Goal: Navigation & Orientation: Find specific page/section

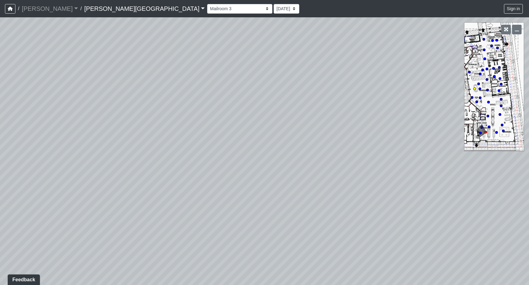
click at [475, 90] on circle at bounding box center [475, 89] width 2 height 2
drag, startPoint x: 404, startPoint y: 139, endPoint x: 33, endPoint y: 145, distance: 370.7
click at [33, 145] on div "Loading... Mailroom 4 Loading... Pool Courtyard Entry 1 Loading... Pool Table 2…" at bounding box center [264, 151] width 529 height 268
drag, startPoint x: 421, startPoint y: 155, endPoint x: 138, endPoint y: 184, distance: 284.8
click at [138, 184] on div "Loading... Mailroom 4 Loading... Pool Courtyard Entry 1 Loading... Pool Table 2…" at bounding box center [264, 151] width 529 height 268
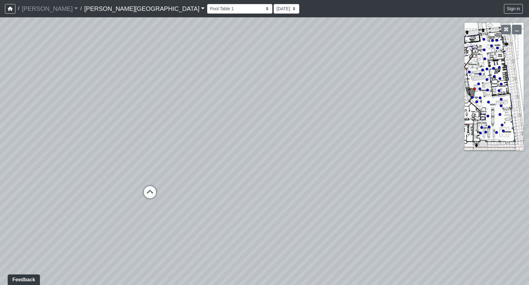
drag, startPoint x: 247, startPoint y: 145, endPoint x: 165, endPoint y: 148, distance: 82.0
click at [165, 148] on div "Loading... Mailroom 4 Loading... Pool Courtyard Entry 1 Loading... Pool Table 2…" at bounding box center [264, 151] width 529 height 268
click at [469, 73] on circle at bounding box center [469, 72] width 2 height 2
drag, startPoint x: 190, startPoint y: 165, endPoint x: 185, endPoint y: 254, distance: 89.2
click at [185, 254] on div "Loading... Mailroom 4 Loading... Pool Courtyard Entry 1 Loading... Pool Table 2…" at bounding box center [264, 151] width 529 height 268
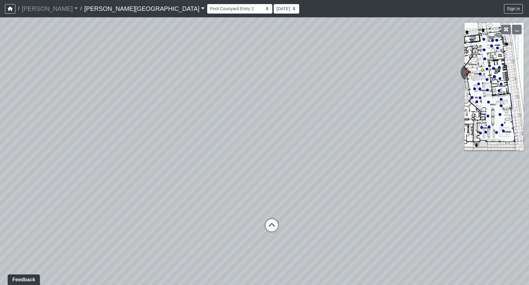
click at [483, 70] on circle at bounding box center [483, 70] width 2 height 2
drag, startPoint x: 105, startPoint y: 142, endPoint x: 455, endPoint y: 92, distance: 352.9
click at [455, 92] on div "Loading... Mailroom 4 Loading... Pool Courtyard Entry 1 Loading... Pool Table 2…" at bounding box center [264, 151] width 529 height 268
drag, startPoint x: 192, startPoint y: 121, endPoint x: 445, endPoint y: 128, distance: 253.2
click at [445, 128] on div "Loading... Mailroom 4 Loading... Pool Courtyard Entry 1 Loading... Pool Table 2…" at bounding box center [264, 151] width 529 height 268
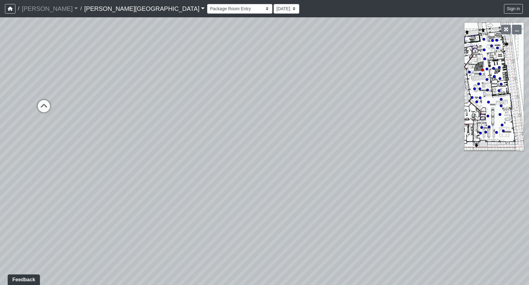
drag, startPoint x: 133, startPoint y: 165, endPoint x: 562, endPoint y: 81, distance: 436.8
drag, startPoint x: 295, startPoint y: 83, endPoint x: 450, endPoint y: 155, distance: 170.9
click at [450, 155] on div "Loading... Mailroom 4 Loading... Pool Courtyard Entry 1 Loading... Pool Table 2…" at bounding box center [264, 151] width 529 height 268
drag, startPoint x: 320, startPoint y: 67, endPoint x: 403, endPoint y: 90, distance: 86.4
click at [403, 90] on div "Loading... Mailroom 4 Loading... Pool Courtyard Entry 1 Loading... Pool Table 2…" at bounding box center [264, 151] width 529 height 268
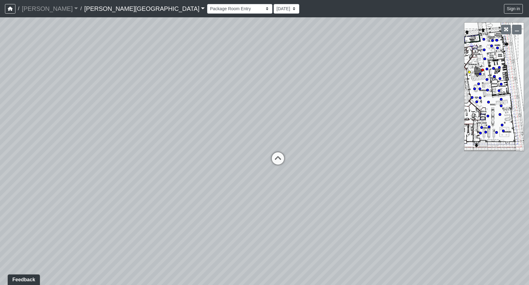
click at [281, 159] on icon at bounding box center [278, 161] width 19 height 19
select select "dek8oEqJC3dqKpLSG5k8VT"
drag, startPoint x: 280, startPoint y: 159, endPoint x: 274, endPoint y: 221, distance: 61.9
click at [274, 221] on div "Loading... Mailroom 4 Loading... Pool Courtyard Entry 1 Loading... Pool Table 2…" at bounding box center [264, 151] width 529 height 268
drag, startPoint x: 269, startPoint y: 154, endPoint x: 269, endPoint y: 191, distance: 36.8
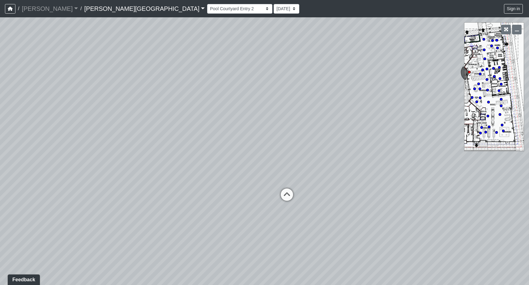
click at [269, 191] on div "Loading... Mailroom 4 Loading... Pool Courtyard Entry 1 Loading... Pool Table 2…" at bounding box center [264, 151] width 529 height 268
drag, startPoint x: 251, startPoint y: 129, endPoint x: 251, endPoint y: 156, distance: 26.6
click at [251, 156] on div "Loading... Mailroom 4 Loading... Pool Courtyard Entry 1 Loading... Pool Table 2…" at bounding box center [264, 151] width 529 height 268
drag, startPoint x: 251, startPoint y: 156, endPoint x: 253, endPoint y: 175, distance: 19.6
click at [253, 175] on div "Loading... Mailroom 4 Loading... Pool Courtyard Entry 1 Loading... Pool Table 2…" at bounding box center [264, 151] width 529 height 268
